Goal: Use online tool/utility: Use online tool/utility

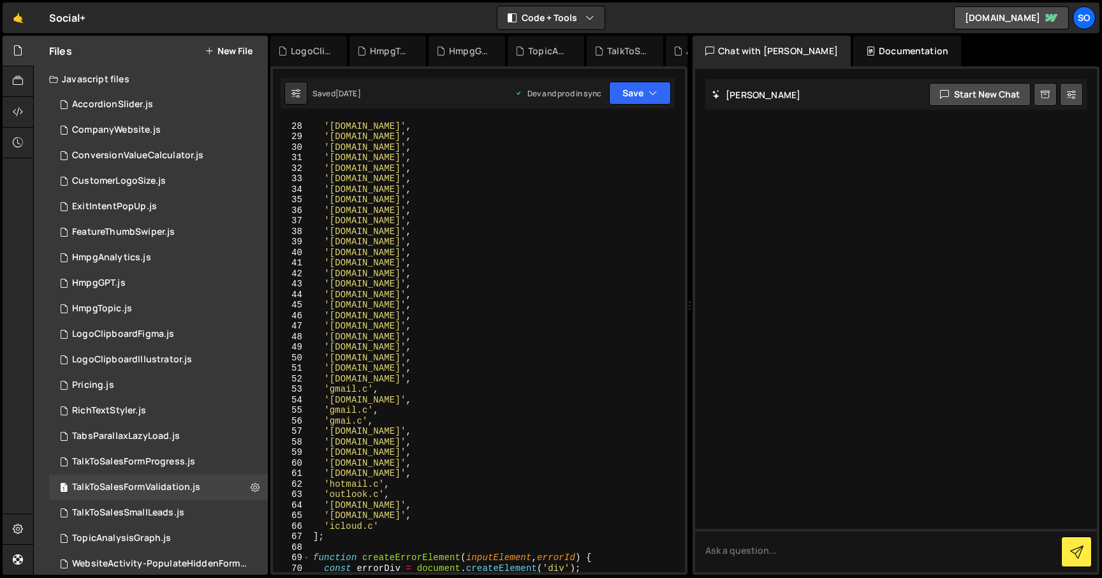
scroll to position [402, 0]
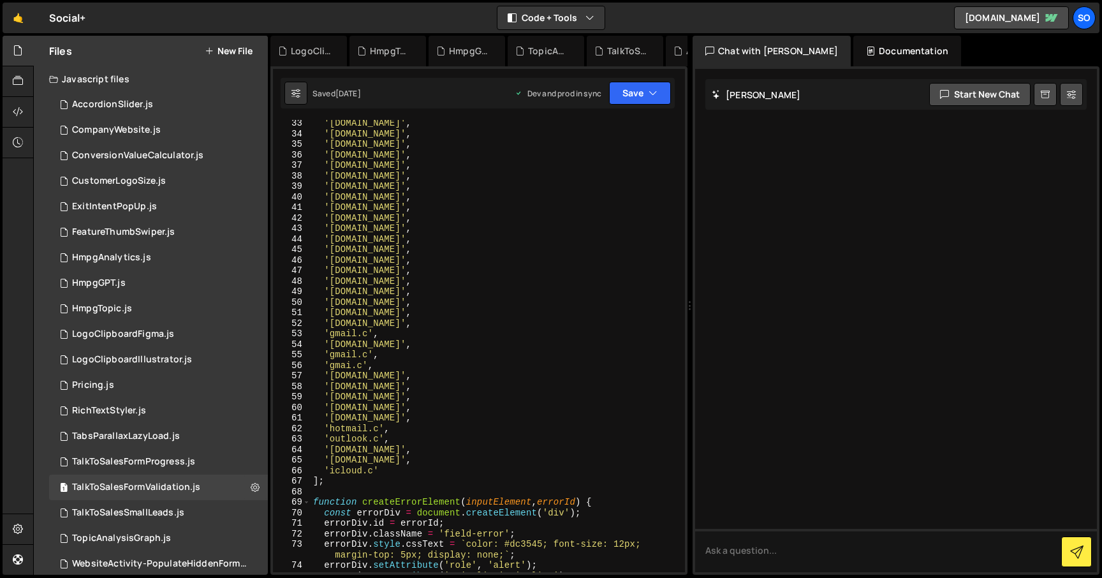
type textarea "'gmai.c',"
click at [377, 368] on div "'rediffmail.com' , 'gmail.com' , 'live.com' , 'msn.com' , 'me.com' , 'icloud.co…" at bounding box center [495, 354] width 369 height 473
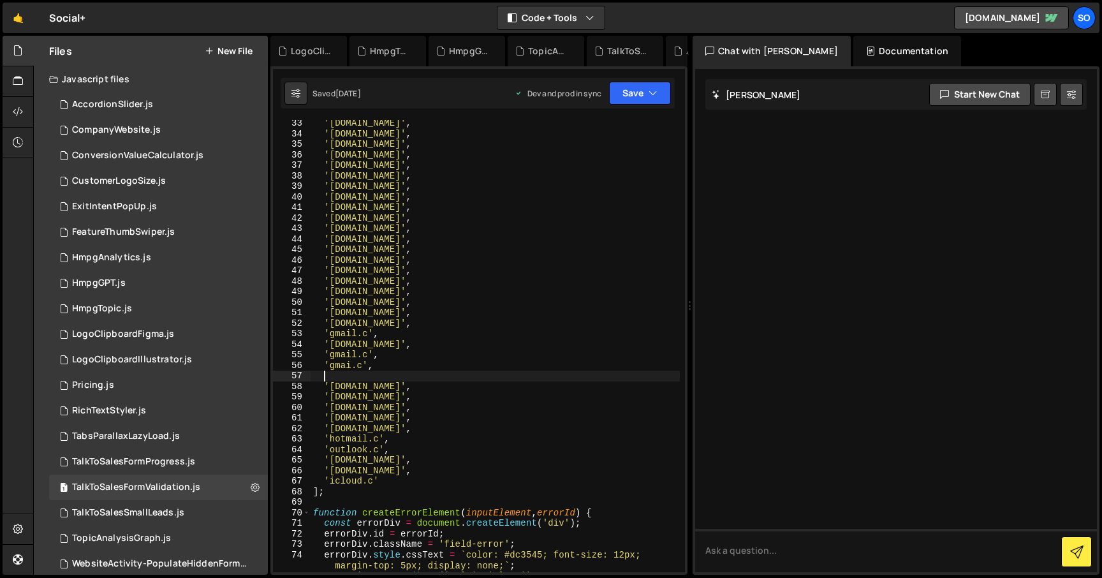
paste textarea "gamil.co"
type textarea "gamil.co"
drag, startPoint x: 378, startPoint y: 365, endPoint x: 291, endPoint y: 366, distance: 87.4
click at [291, 366] on div "33 34 35 36 37 38 39 40 41 42 43 44 45 46 47 48 49 50 51 52 53 54 55 56 57 58 5…" at bounding box center [479, 346] width 412 height 452
type textarea "'gmai.c',"
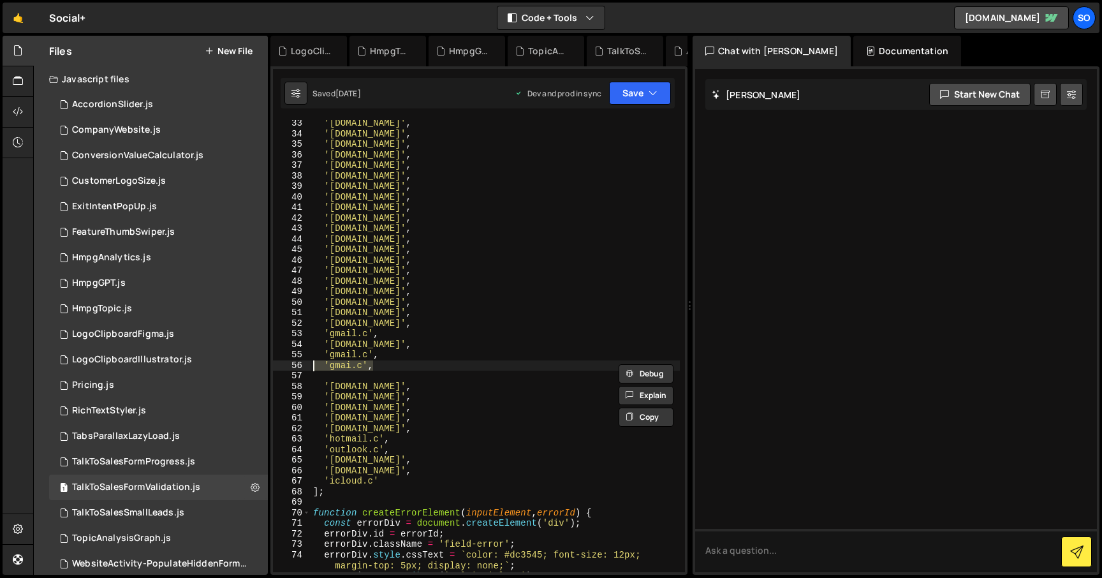
click at [311, 376] on div "'rediffmail.com' , 'gmail.com' , 'live.com' , 'msn.com' , 'me.com' , 'icloud.co…" at bounding box center [495, 354] width 369 height 473
paste textarea "'gmai.c',"
drag, startPoint x: 362, startPoint y: 373, endPoint x: 330, endPoint y: 373, distance: 31.9
click at [330, 373] on div "'rediffmail.com' , 'gmail.com' , 'live.com' , 'msn.com' , 'me.com' , 'icloud.co…" at bounding box center [495, 354] width 369 height 473
paste textarea "amil.co"
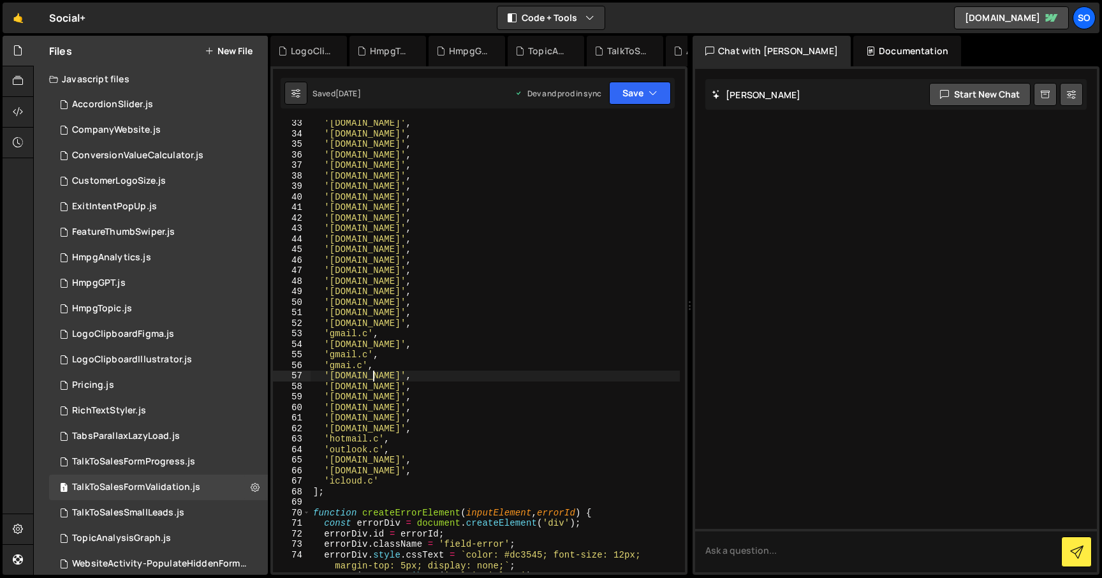
click at [449, 309] on div "'rediffmail.com' , 'gmail.com' , 'live.com' , 'msn.com' , 'me.com' , 'icloud.co…" at bounding box center [495, 354] width 369 height 473
type textarea "'gmai.co',"
click at [628, 96] on button "Save" at bounding box center [640, 93] width 62 height 23
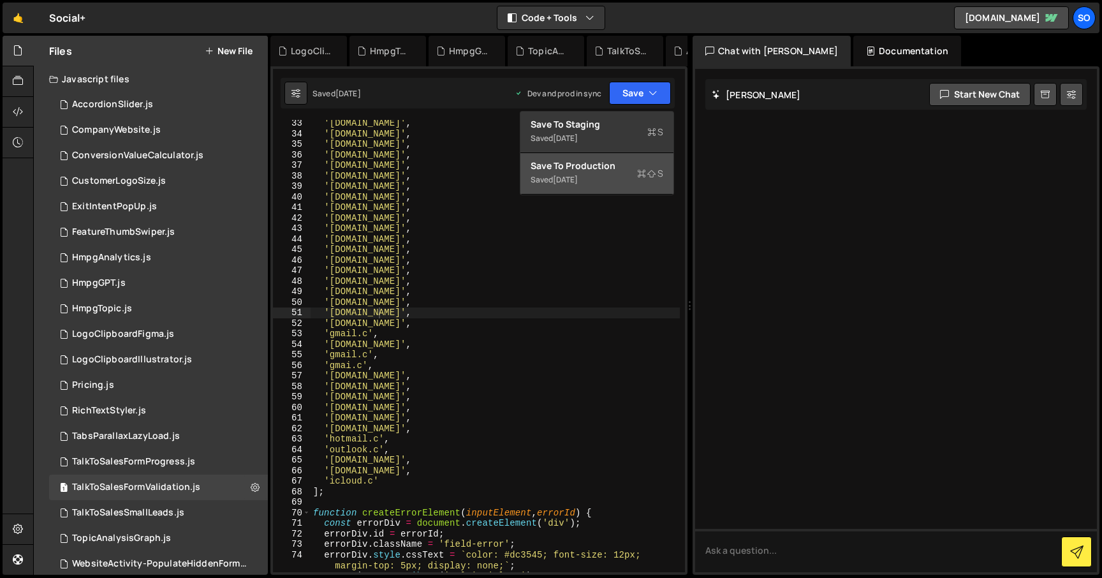
click at [593, 172] on div "Save to Production S" at bounding box center [597, 165] width 133 height 13
